Goal: Navigation & Orientation: Understand site structure

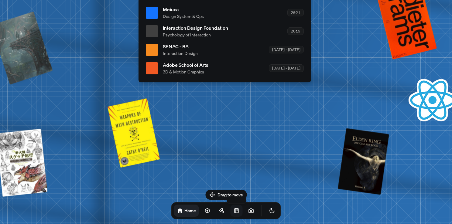
click at [233, 210] on icon at bounding box center [236, 211] width 6 height 6
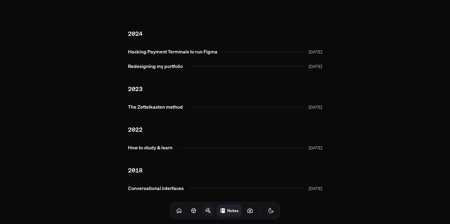
click at [208, 213] on icon at bounding box center [209, 211] width 3 height 3
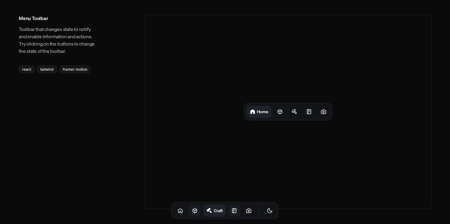
click at [193, 212] on icon at bounding box center [195, 211] width 4 height 5
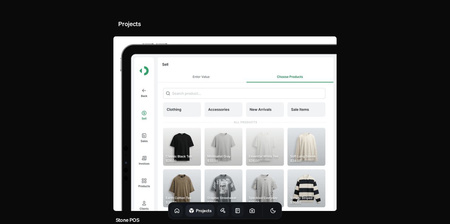
click at [174, 210] on icon at bounding box center [177, 211] width 6 height 6
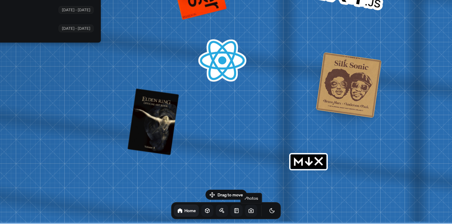
click at [248, 213] on icon at bounding box center [251, 211] width 6 height 6
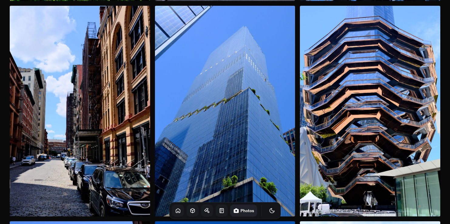
scroll to position [236, 0]
